Goal: Task Accomplishment & Management: Complete application form

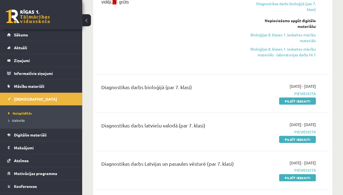
scroll to position [55, 0]
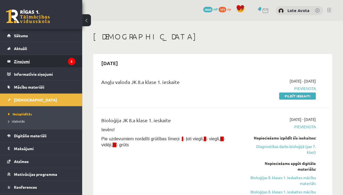
click at [41, 64] on legend "Ziņojumi 5" at bounding box center [44, 61] width 61 height 13
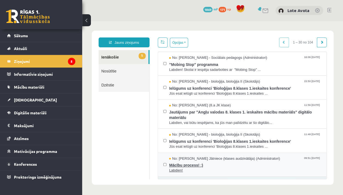
click at [181, 164] on span "Mācību process! :)" at bounding box center [245, 164] width 152 height 7
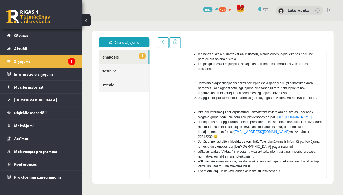
scroll to position [81, 0]
click at [58, 39] on link "Sākums" at bounding box center [41, 35] width 68 height 13
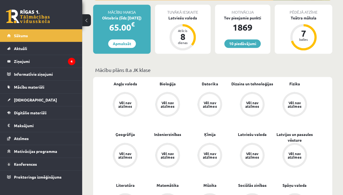
scroll to position [89, 0]
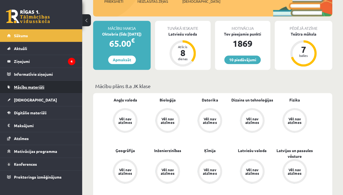
click at [26, 87] on span "Mācību materiāli" at bounding box center [29, 87] width 30 height 5
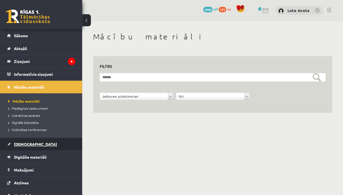
click at [25, 145] on span "[DEMOGRAPHIC_DATA]" at bounding box center [35, 144] width 43 height 5
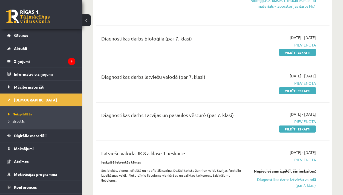
scroll to position [192, 0]
click at [291, 51] on link "Pildīt ieskaiti" at bounding box center [297, 52] width 37 height 7
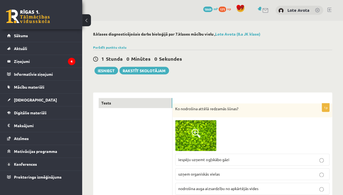
scroll to position [78, 0]
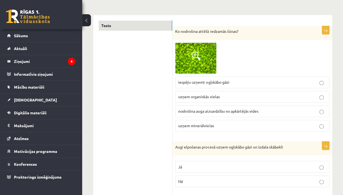
click at [194, 53] on span at bounding box center [196, 56] width 9 height 9
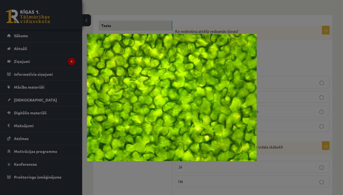
click at [266, 22] on div at bounding box center [171, 97] width 343 height 195
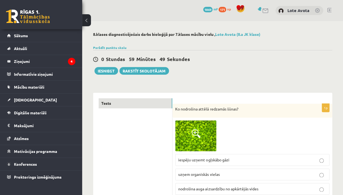
scroll to position [0, 0]
click at [188, 127] on img at bounding box center [195, 136] width 41 height 31
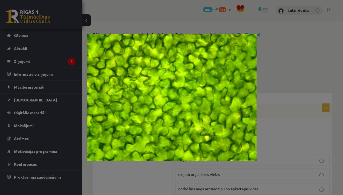
click at [297, 126] on div at bounding box center [171, 97] width 343 height 195
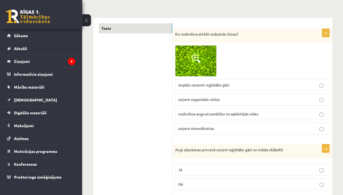
scroll to position [75, 0]
click at [270, 118] on label "nodrošina auga aizsardzību no apkārtējās vides" at bounding box center [252, 114] width 154 height 12
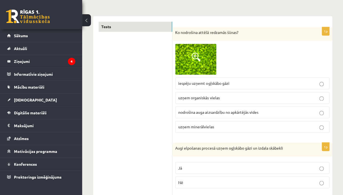
scroll to position [76, 0]
click at [205, 58] on img at bounding box center [195, 59] width 41 height 31
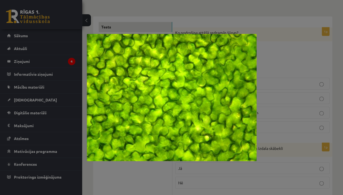
click at [285, 98] on div at bounding box center [171, 97] width 343 height 195
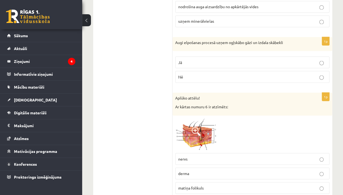
scroll to position [182, 0]
click at [198, 77] on p "Nē" at bounding box center [252, 77] width 148 height 6
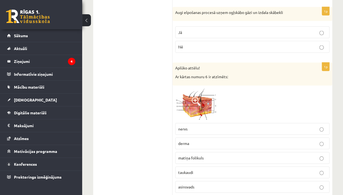
scroll to position [213, 0]
click at [196, 97] on span at bounding box center [196, 101] width 9 height 9
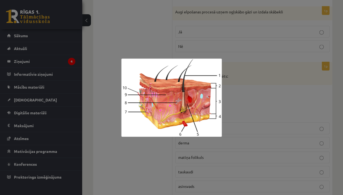
click at [258, 102] on div at bounding box center [171, 97] width 343 height 195
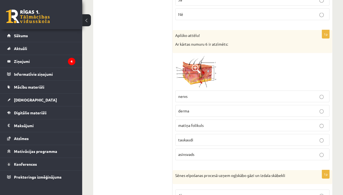
scroll to position [245, 0]
click at [191, 65] on img at bounding box center [195, 72] width 41 height 32
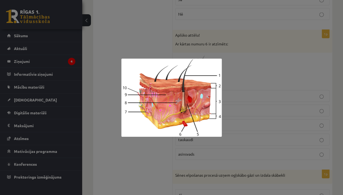
click at [301, 92] on div at bounding box center [171, 97] width 343 height 195
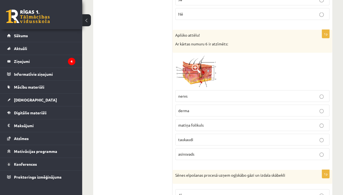
click at [268, 151] on p "asinsvads" at bounding box center [252, 154] width 148 height 6
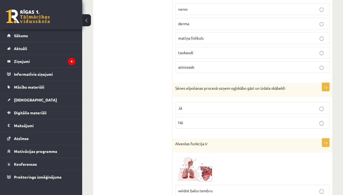
scroll to position [342, 0]
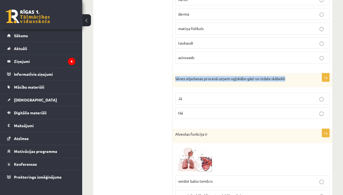
drag, startPoint x: 175, startPoint y: 77, endPoint x: 269, endPoint y: 82, distance: 94.6
click at [269, 82] on div "Sēnes elpošanas procesā uzņem ogļskābo gāzi un izdala skābekli" at bounding box center [253, 80] width 160 height 14
copy p "Sēnes elpošanas procesā uzņem ogļskābo gāzi un izdala skābekli"
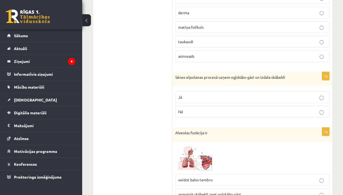
scroll to position [343, 0]
click at [86, 16] on button at bounding box center [86, 20] width 9 height 12
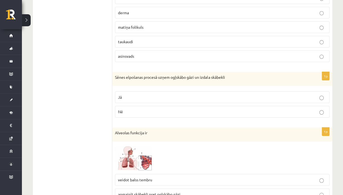
click at [137, 98] on p "Jā" at bounding box center [222, 98] width 208 height 6
click at [138, 111] on p "Nē" at bounding box center [222, 112] width 208 height 6
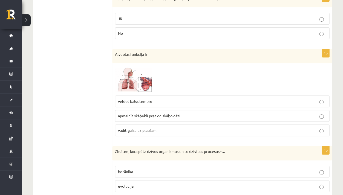
scroll to position [422, 0]
click at [131, 72] on img at bounding box center [135, 78] width 41 height 27
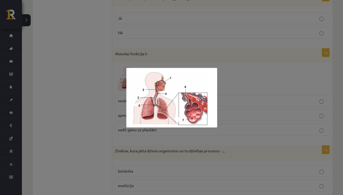
click at [224, 60] on div at bounding box center [171, 97] width 343 height 195
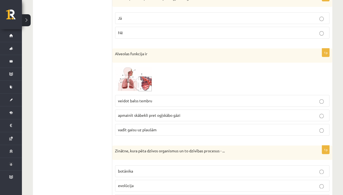
click at [120, 75] on img at bounding box center [135, 78] width 41 height 27
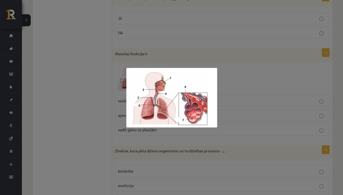
click at [251, 91] on div at bounding box center [171, 97] width 343 height 195
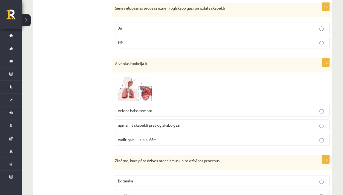
scroll to position [412, 0]
click at [259, 120] on label "apmainīt skābekli pret ogļskābo gāzi" at bounding box center [222, 126] width 214 height 12
click at [164, 125] on span "apmainīt skābekli pret ogļskābo gāzi" at bounding box center [149, 125] width 62 height 5
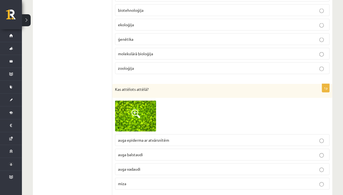
scroll to position [628, 0]
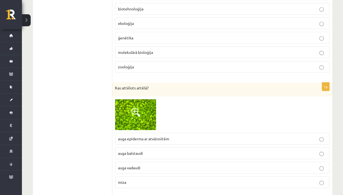
click at [157, 137] on span "auga epiderma ar atvārsnītēm" at bounding box center [143, 138] width 51 height 5
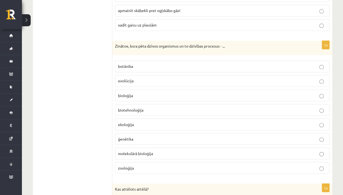
scroll to position [527, 0]
drag, startPoint x: 115, startPoint y: 44, endPoint x: 214, endPoint y: 45, distance: 99.5
click at [214, 45] on div "Zinātne, kura pēta dzīvos organismus un to dzīvības procesus - ..." at bounding box center [222, 48] width 220 height 14
click at [199, 49] on div "Zinātne, kura pēta dzīvos organismus un to dzīvības procesus - ..." at bounding box center [222, 48] width 220 height 14
drag, startPoint x: 114, startPoint y: 44, endPoint x: 244, endPoint y: 46, distance: 129.6
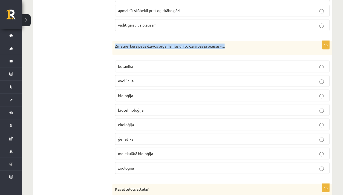
click at [244, 46] on div "Zinātne, kura pēta dzīvos organismus un to dzīvības procesus - ..." at bounding box center [222, 48] width 220 height 14
copy p "Zinātne, kura pēta dzīvos organismus un to dzīvības procesus - ..."
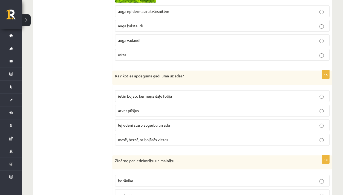
scroll to position [771, 0]
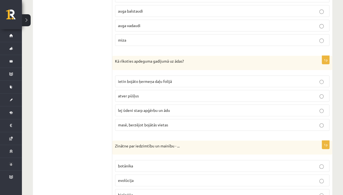
click at [145, 119] on label "masē, berzējot bojātās vietas" at bounding box center [222, 125] width 214 height 12
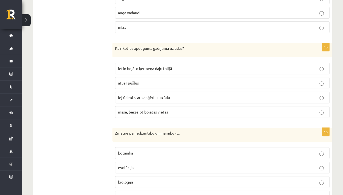
click at [146, 92] on label "lej ūdeni starp apģērbu un ādu" at bounding box center [222, 98] width 214 height 12
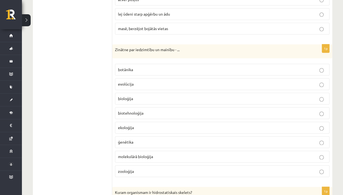
scroll to position [867, 0]
click at [143, 141] on label "ģenētika" at bounding box center [222, 142] width 214 height 12
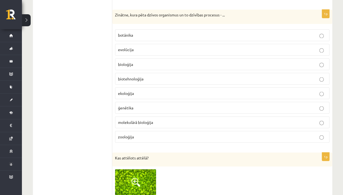
scroll to position [558, 0]
click at [157, 62] on p "bioloģija" at bounding box center [222, 65] width 208 height 6
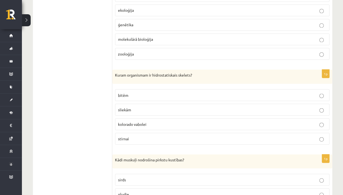
scroll to position [988, 0]
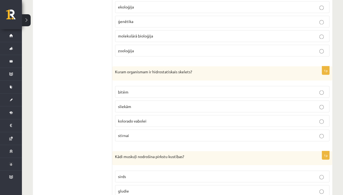
click at [139, 104] on label "sliekām" at bounding box center [222, 107] width 214 height 12
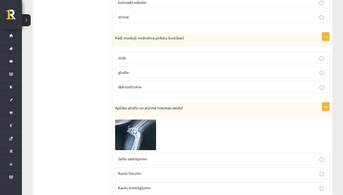
scroll to position [1107, 0]
click at [153, 84] on p "šķērssvītrotie" at bounding box center [222, 87] width 208 height 6
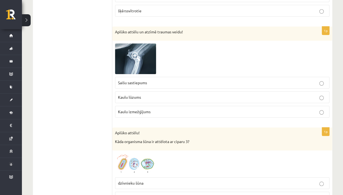
scroll to position [1183, 0]
click at [137, 60] on img at bounding box center [135, 59] width 41 height 31
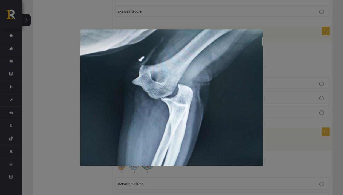
click at [278, 59] on div at bounding box center [171, 97] width 343 height 195
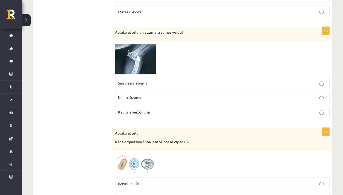
click at [270, 109] on p "Kaulu izmežģījums" at bounding box center [222, 112] width 208 height 6
click at [141, 47] on img at bounding box center [135, 59] width 41 height 31
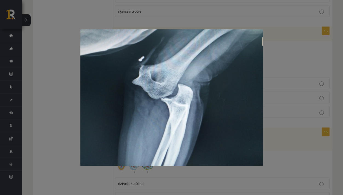
click at [293, 67] on div at bounding box center [171, 97] width 343 height 195
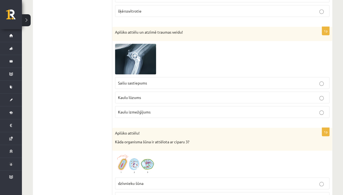
click at [152, 59] on img at bounding box center [135, 59] width 41 height 31
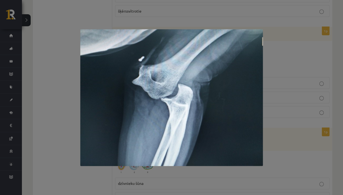
click at [163, 24] on div at bounding box center [171, 97] width 343 height 195
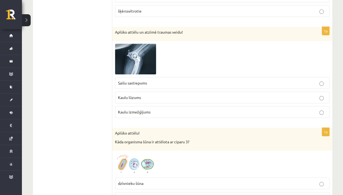
click at [138, 53] on span at bounding box center [135, 57] width 9 height 9
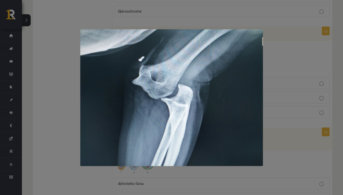
click at [328, 26] on div at bounding box center [171, 97] width 343 height 195
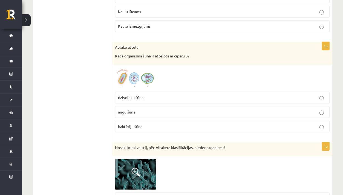
scroll to position [1269, 0]
click at [148, 69] on img at bounding box center [135, 77] width 41 height 21
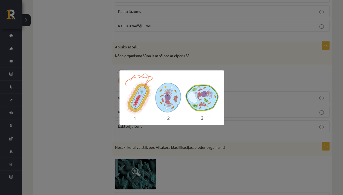
click at [227, 51] on div at bounding box center [171, 97] width 343 height 195
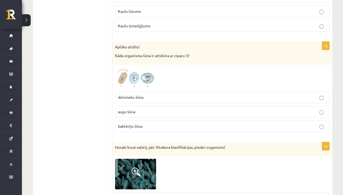
click at [172, 109] on p "augu šūna" at bounding box center [222, 112] width 208 height 6
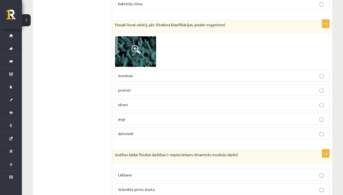
scroll to position [1390, 0]
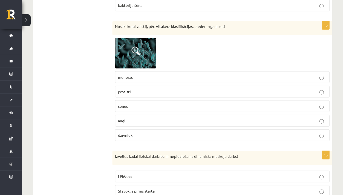
click at [138, 47] on span at bounding box center [135, 51] width 9 height 9
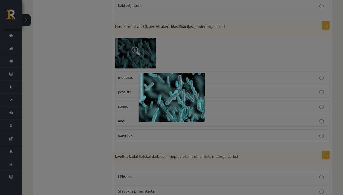
click at [189, 54] on div at bounding box center [171, 97] width 343 height 195
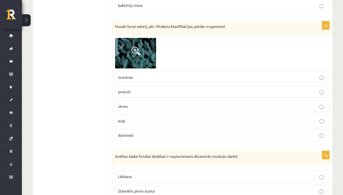
click at [153, 73] on label "monēras" at bounding box center [222, 77] width 214 height 12
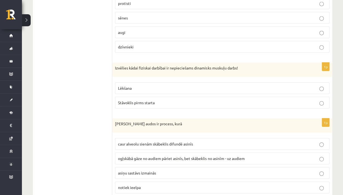
scroll to position [1479, 0]
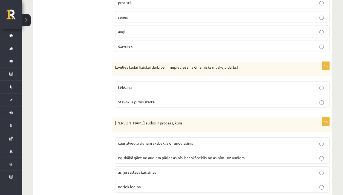
click at [148, 85] on p "Lēkšana" at bounding box center [222, 88] width 208 height 6
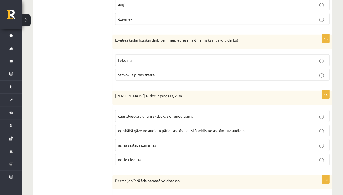
scroll to position [1509, 0]
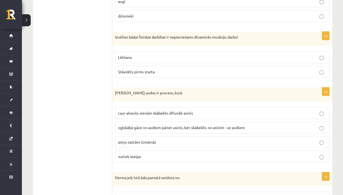
click at [197, 124] on label "ogļskābā gāze no audiem pāriet asinīs, bet skābeklis no asinīm - uz audiem" at bounding box center [222, 128] width 214 height 12
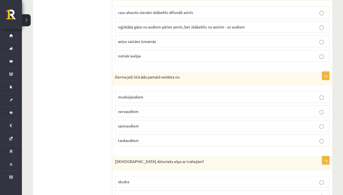
scroll to position [1610, 0]
click at [138, 93] on label "muskuļaudiem" at bounding box center [222, 97] width 214 height 12
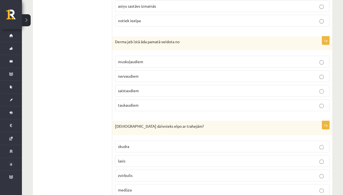
scroll to position [1646, 0]
click at [159, 73] on p "nervaudiem" at bounding box center [222, 76] width 208 height 6
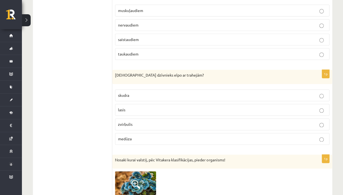
scroll to position [1697, 0]
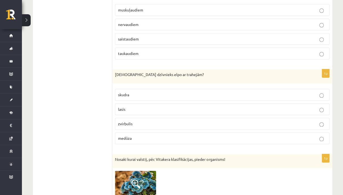
click at [127, 109] on fieldset "skudra lasis zvirbulis medūza" at bounding box center [222, 116] width 214 height 60
click at [128, 121] on span "zvirbulis" at bounding box center [125, 123] width 15 height 5
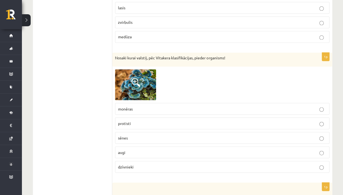
scroll to position [1797, 0]
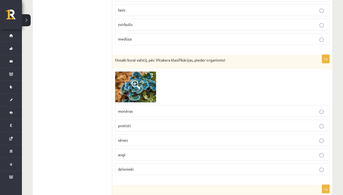
click at [140, 137] on p "sēnes" at bounding box center [222, 140] width 208 height 6
click at [130, 91] on img at bounding box center [135, 86] width 41 height 31
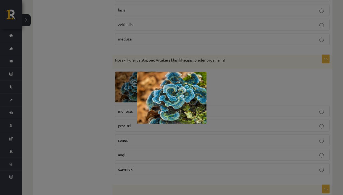
click at [130, 91] on div at bounding box center [171, 97] width 343 height 195
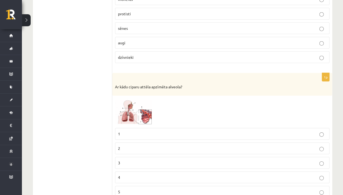
scroll to position [1943, 0]
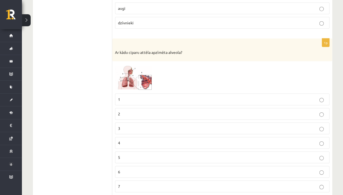
click at [138, 73] on img at bounding box center [135, 77] width 41 height 27
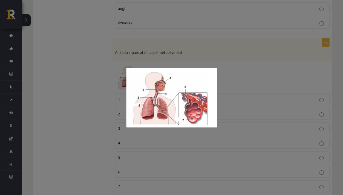
click at [228, 48] on div at bounding box center [171, 97] width 343 height 195
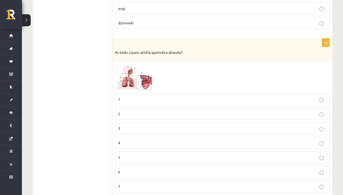
click at [136, 73] on span at bounding box center [135, 77] width 9 height 9
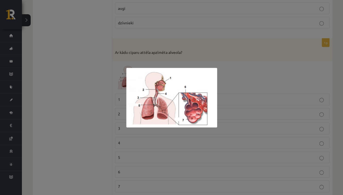
click at [179, 47] on div at bounding box center [171, 97] width 343 height 195
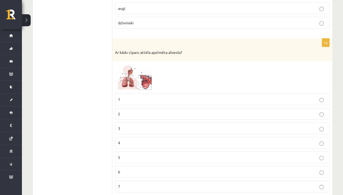
click at [149, 181] on label "7" at bounding box center [222, 187] width 214 height 12
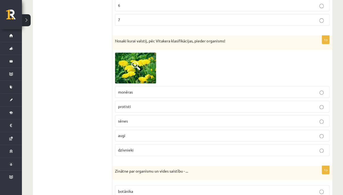
scroll to position [2110, 0]
click at [132, 129] on label "augi" at bounding box center [222, 135] width 214 height 12
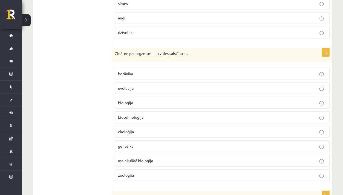
scroll to position [2228, 0]
click at [138, 128] on p "ekoloģija" at bounding box center [222, 131] width 208 height 6
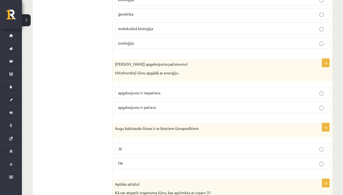
scroll to position [2360, 0]
click at [173, 90] on p "apgalvojums ir nepatiess" at bounding box center [222, 93] width 208 height 6
click at [168, 101] on label "apgalvojums ir patiess" at bounding box center [222, 107] width 214 height 12
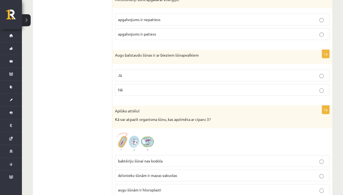
scroll to position [2433, 0]
drag, startPoint x: 114, startPoint y: 41, endPoint x: 166, endPoint y: 47, distance: 52.7
click at [166, 50] on div "Augu balstaudu šūnas ir ar bieziem šūnapvalkiem" at bounding box center [222, 57] width 220 height 14
copy p "Augu balstaudu šūnas ir ar bieziem šūnapvalkiem"
click at [158, 67] on fieldset "Jā Nē" at bounding box center [222, 82] width 214 height 31
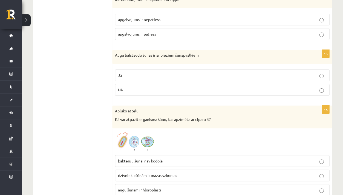
click at [158, 73] on p "Jā" at bounding box center [222, 76] width 208 height 6
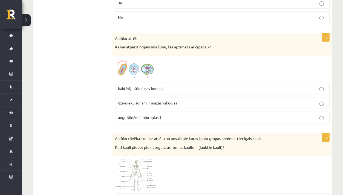
scroll to position [2506, 0]
click at [148, 115] on span "augu šūnām ir hloroplasti" at bounding box center [139, 117] width 43 height 5
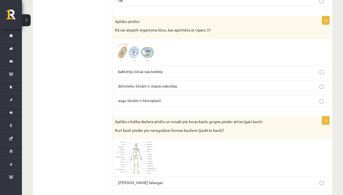
scroll to position [2522, 0]
click at [135, 51] on span at bounding box center [135, 55] width 9 height 9
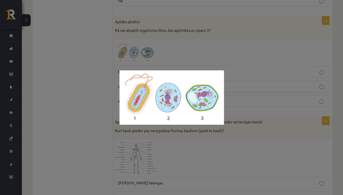
click at [164, 52] on div at bounding box center [171, 97] width 343 height 195
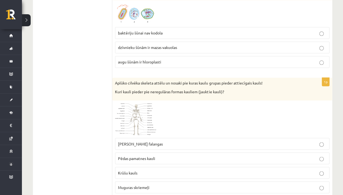
scroll to position [2561, 0]
click at [140, 113] on img at bounding box center [135, 119] width 41 height 32
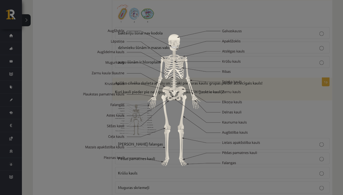
click at [188, 94] on img at bounding box center [171, 97] width 176 height 137
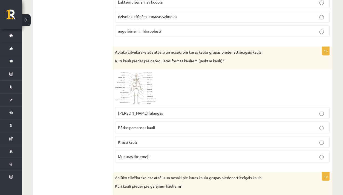
scroll to position [2593, 0]
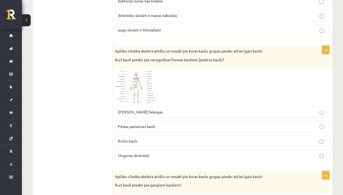
click at [132, 80] on span at bounding box center [135, 84] width 9 height 9
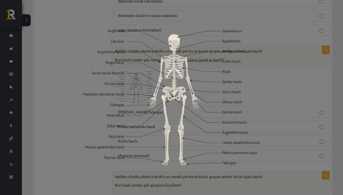
click at [171, 160] on img at bounding box center [171, 97] width 176 height 137
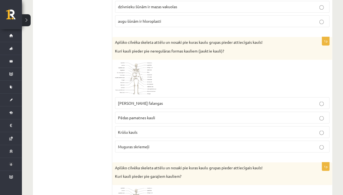
scroll to position [2604, 0]
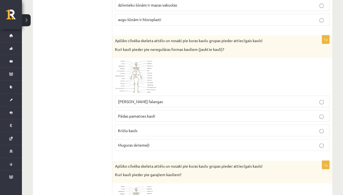
click at [137, 142] on span "Muguras skriemeļi" at bounding box center [134, 144] width 32 height 5
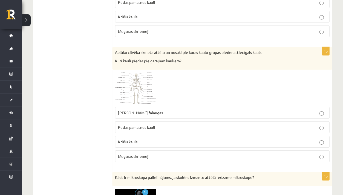
scroll to position [2717, 0]
click at [129, 73] on img at bounding box center [135, 89] width 41 height 32
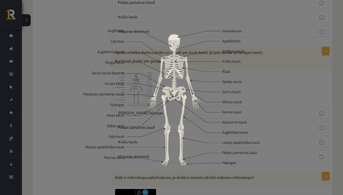
click at [74, 101] on div at bounding box center [171, 97] width 343 height 195
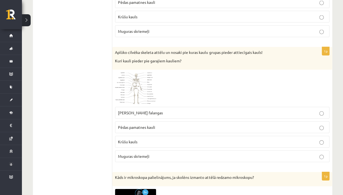
click at [128, 73] on img at bounding box center [135, 89] width 41 height 32
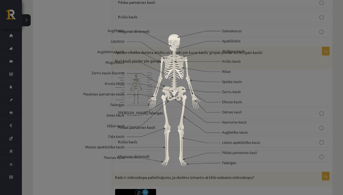
click at [98, 153] on img at bounding box center [171, 97] width 176 height 137
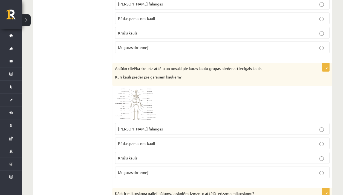
scroll to position [2701, 0]
click at [138, 98] on span at bounding box center [135, 102] width 9 height 9
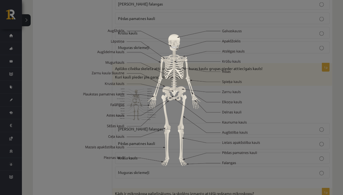
click at [102, 104] on img at bounding box center [171, 97] width 176 height 137
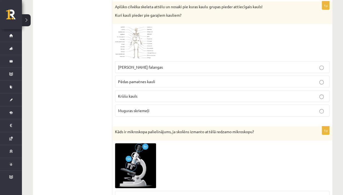
scroll to position [2764, 0]
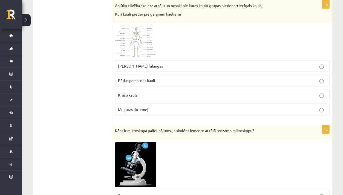
click at [127, 26] on img at bounding box center [135, 42] width 41 height 32
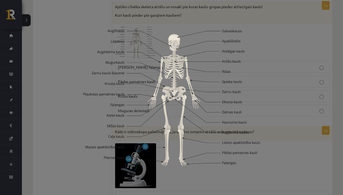
scroll to position [2763, 0]
click at [210, 10] on div at bounding box center [171, 97] width 343 height 195
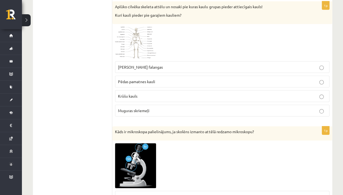
click at [135, 27] on img at bounding box center [135, 43] width 41 height 32
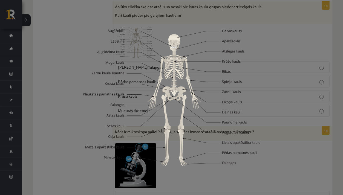
click at [168, 25] on div at bounding box center [171, 97] width 343 height 195
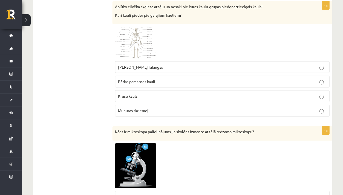
click at [154, 65] on span "Rokas pirkstu falangas" at bounding box center [140, 67] width 45 height 5
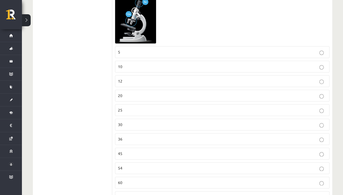
scroll to position [2909, 0]
click at [123, 176] on label "60" at bounding box center [222, 182] width 214 height 12
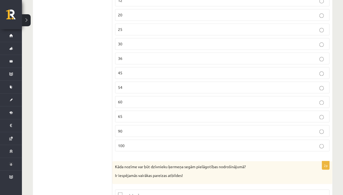
scroll to position [2988, 0]
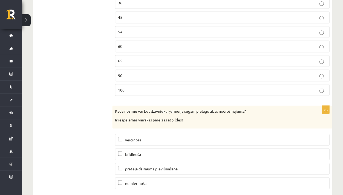
scroll to position [3044, 0]
click at [133, 163] on label "pretējā dzimuma pievilināšana" at bounding box center [222, 169] width 214 height 12
click at [130, 148] on label "brīdinoša" at bounding box center [222, 154] width 214 height 12
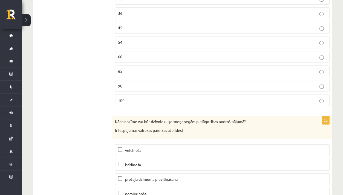
scroll to position [3033, 0]
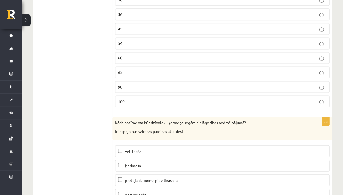
click at [132, 163] on span "brīdinoša" at bounding box center [133, 165] width 16 height 5
click at [126, 149] on span "veicinoša" at bounding box center [133, 151] width 16 height 5
click at [122, 145] on label "veicinoša" at bounding box center [222, 151] width 214 height 12
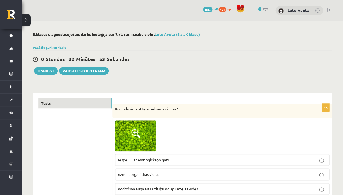
scroll to position [0, 0]
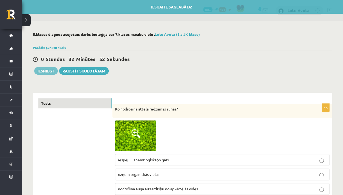
click at [52, 71] on button "Iesniegt" at bounding box center [46, 71] width 24 height 8
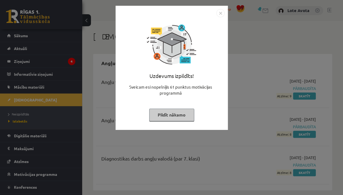
click at [219, 16] on img "Close" at bounding box center [220, 13] width 8 height 8
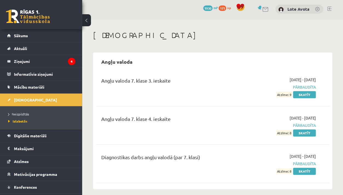
scroll to position [4, 0]
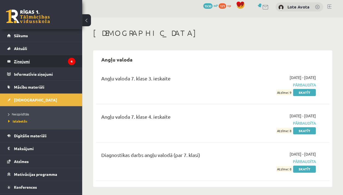
click at [52, 67] on legend "Ziņojumi 4" at bounding box center [44, 61] width 61 height 13
